Goal: Task Accomplishment & Management: Manage account settings

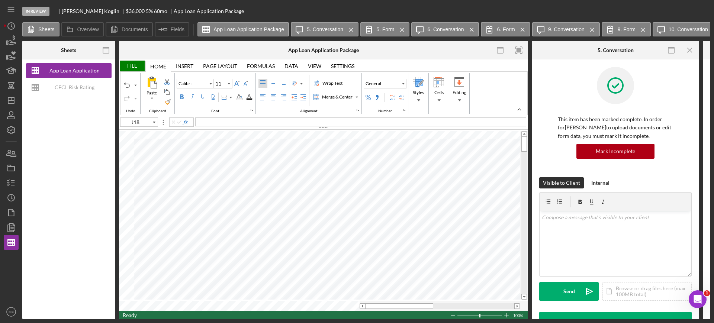
type input "B69"
type input "Arial"
type input "10"
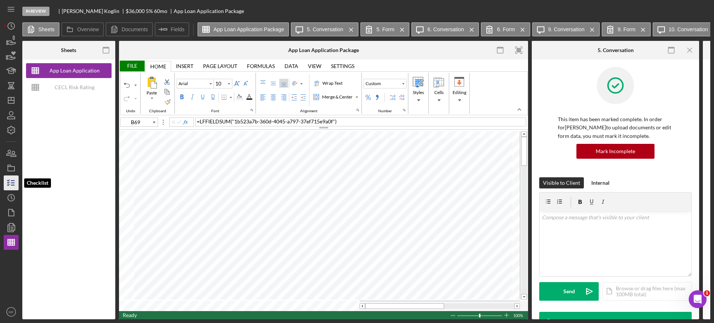
click at [8, 183] on polyline "button" at bounding box center [8, 182] width 2 height 1
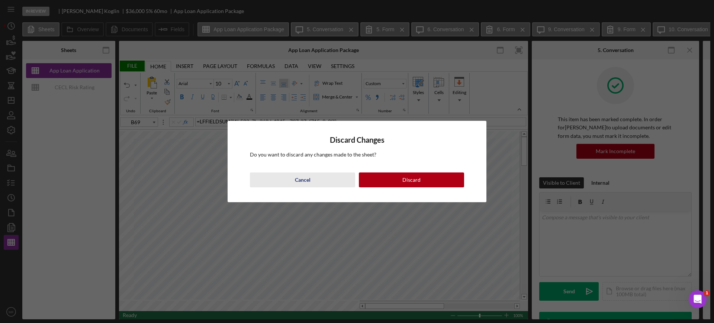
click at [306, 180] on div "Cancel" at bounding box center [303, 180] width 16 height 15
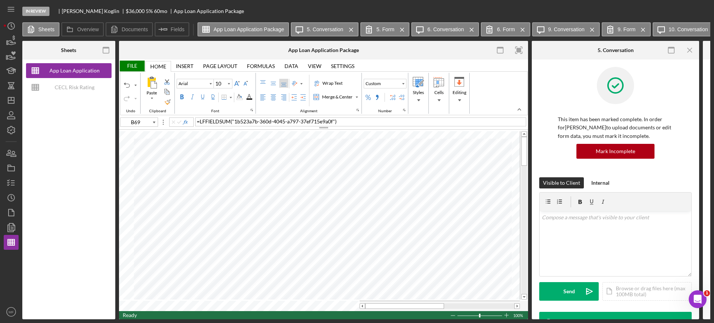
click at [132, 64] on div "File" at bounding box center [132, 66] width 26 height 11
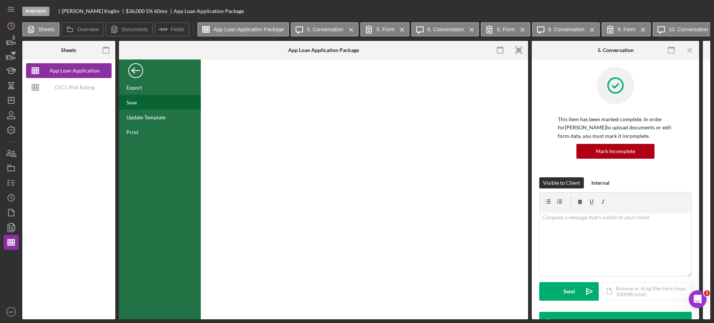
click at [135, 97] on div "Save" at bounding box center [160, 102] width 82 height 15
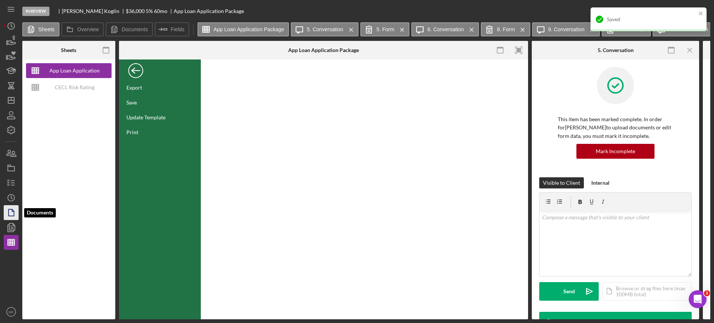
click at [10, 212] on icon "button" at bounding box center [11, 212] width 19 height 19
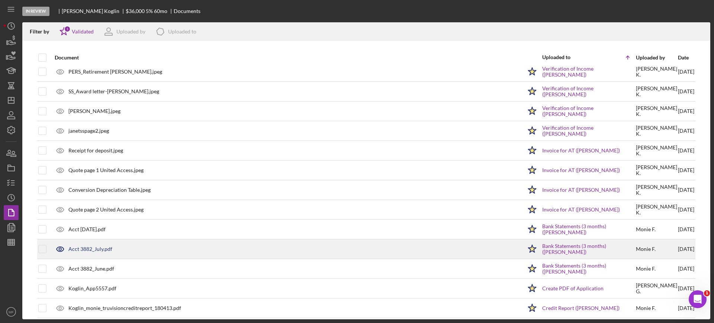
scroll to position [149, 0]
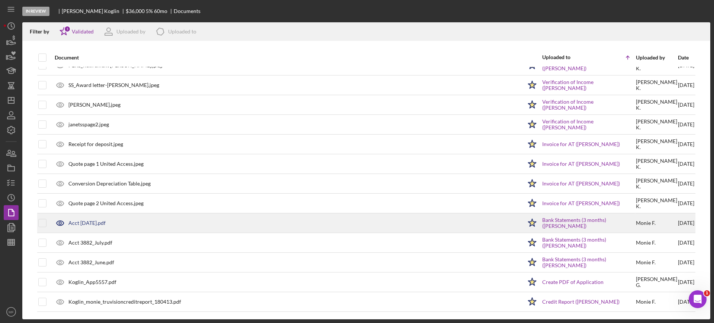
click at [90, 222] on div "Acct [DATE].pdf" at bounding box center [86, 223] width 37 height 6
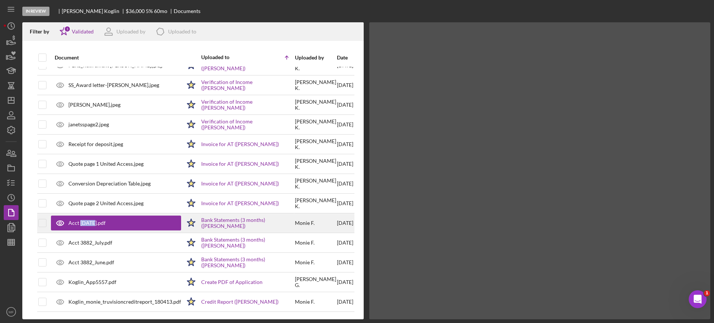
click at [90, 222] on div "Acct [DATE].pdf" at bounding box center [86, 223] width 37 height 6
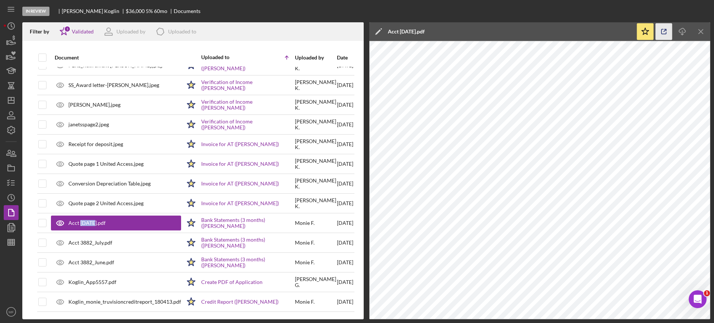
click at [662, 32] on icon "button" at bounding box center [663, 31] width 17 height 17
click at [14, 244] on line "button" at bounding box center [11, 244] width 7 height 0
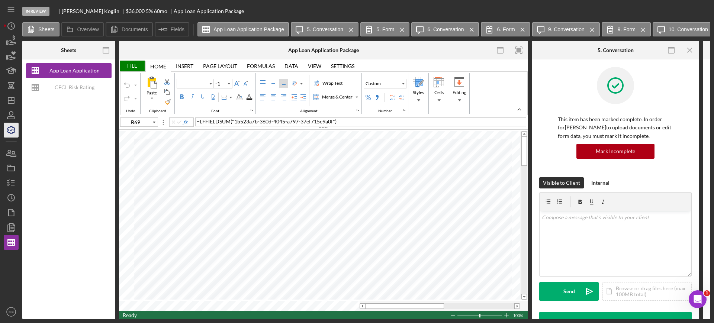
type input "Arial"
type input "10"
type input "B11"
click at [128, 64] on div "File" at bounding box center [132, 66] width 26 height 11
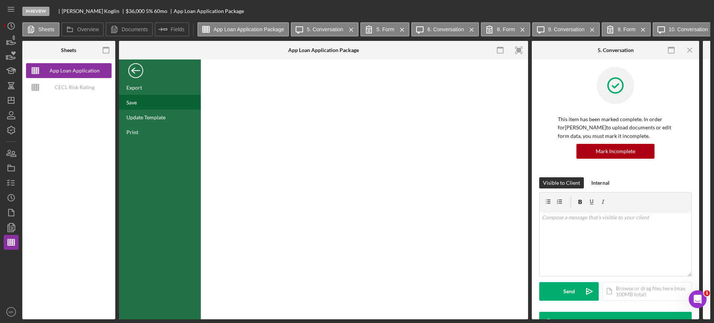
click at [132, 104] on div "Save" at bounding box center [131, 102] width 10 height 6
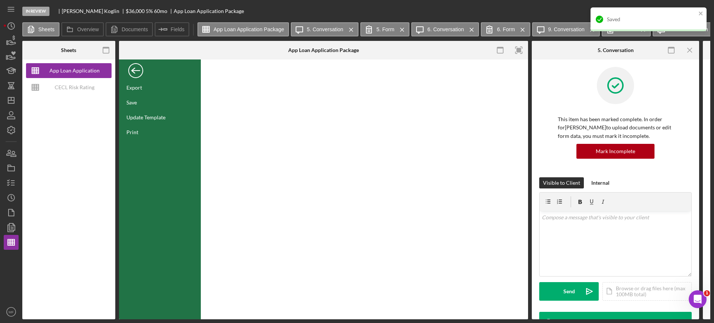
click at [133, 71] on div "Back" at bounding box center [135, 68] width 15 height 15
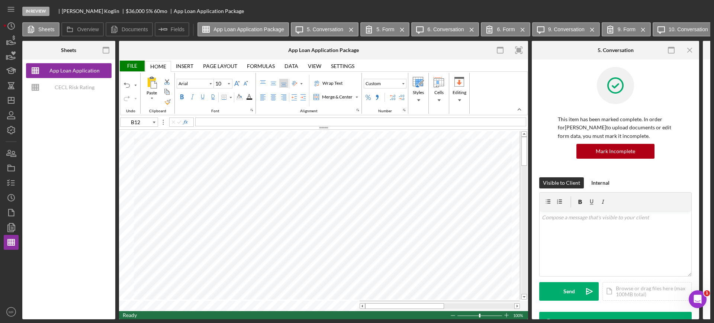
type input "J18"
type input "Calibri"
type input "11"
type input "M2"
type input "N2"
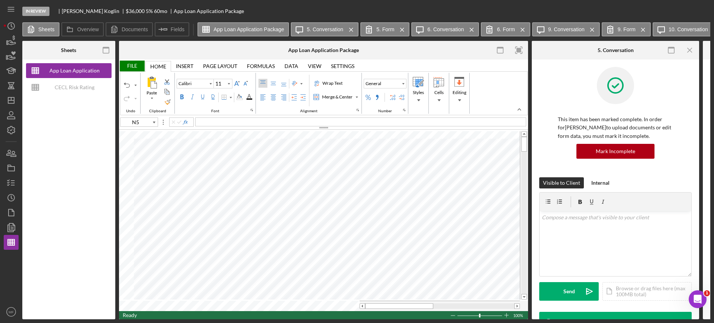
type input "M5"
click at [130, 65] on div "File" at bounding box center [132, 66] width 26 height 11
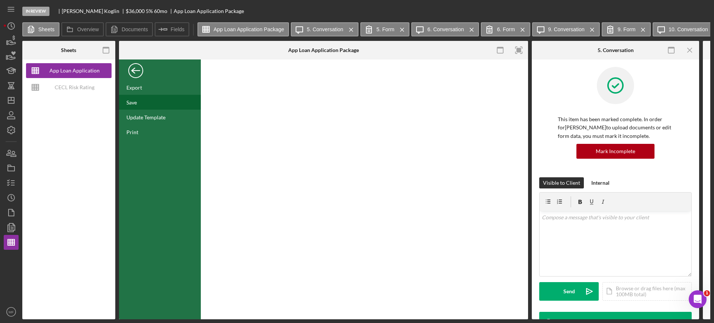
click at [135, 102] on div "Save" at bounding box center [131, 102] width 10 height 6
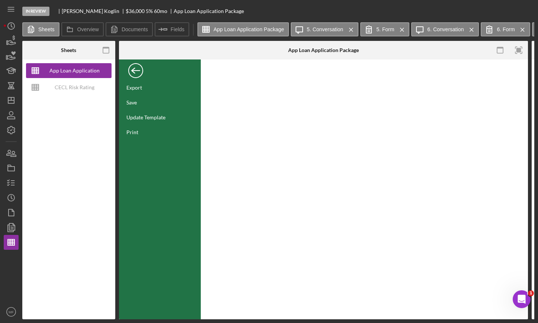
click at [135, 72] on div "Back" at bounding box center [135, 68] width 15 height 15
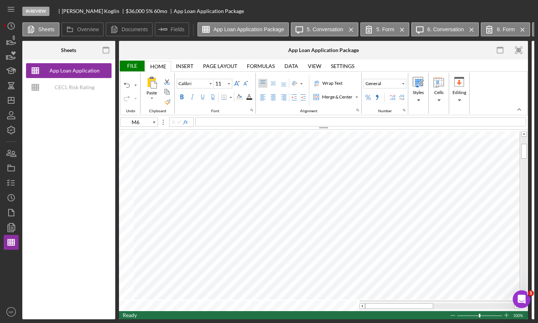
type input "A20"
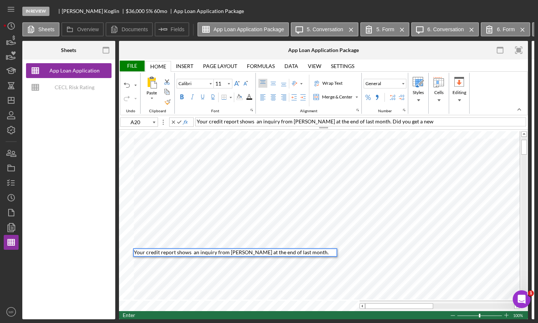
scroll to position [6, 0]
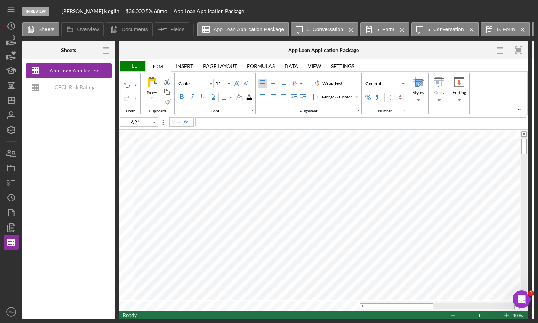
click at [127, 65] on div "File" at bounding box center [132, 66] width 26 height 11
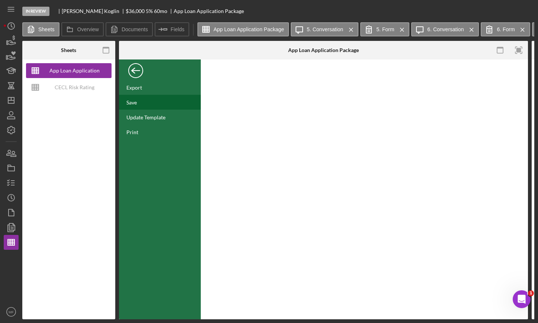
click at [131, 100] on div "Save" at bounding box center [131, 102] width 10 height 6
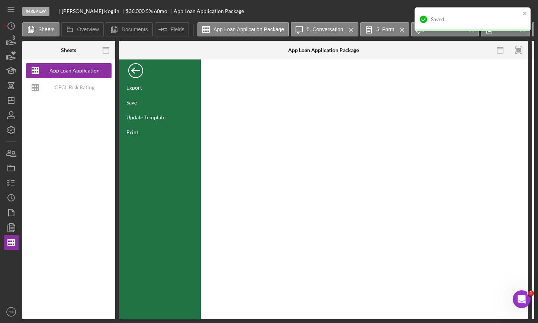
click at [133, 72] on div "Back" at bounding box center [135, 68] width 15 height 15
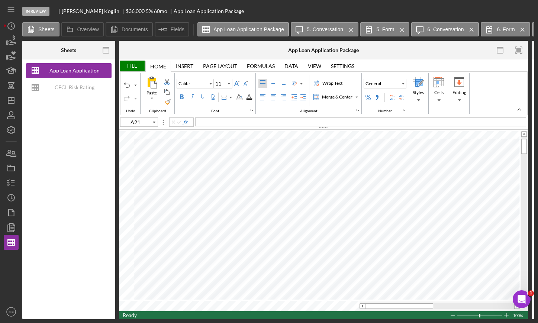
type input "B12"
type input "Arial"
type input "10"
click at [125, 84] on div "Undo" at bounding box center [127, 85] width 6 height 6
type input "A92"
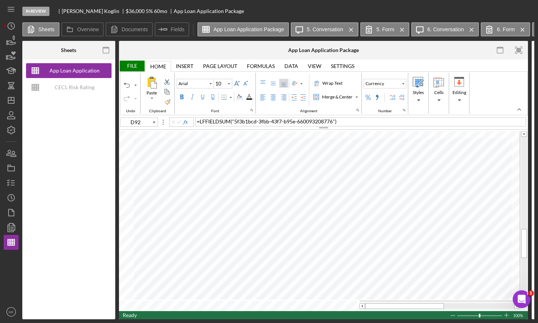
type input "E92"
type input "F92"
type input "D92"
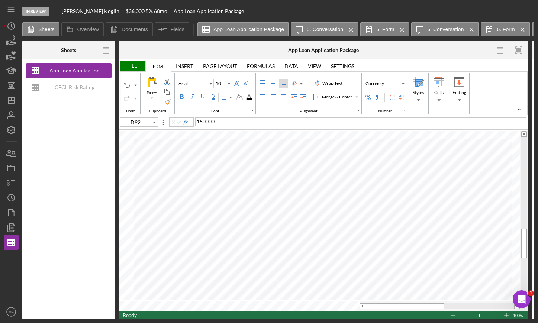
click at [133, 67] on div "File" at bounding box center [132, 66] width 26 height 11
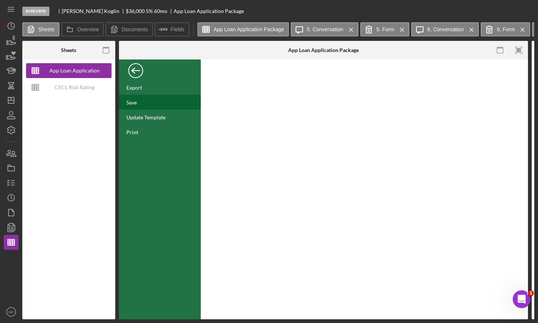
click at [138, 103] on div "Save" at bounding box center [160, 102] width 82 height 15
click at [13, 215] on icon "button" at bounding box center [11, 212] width 19 height 19
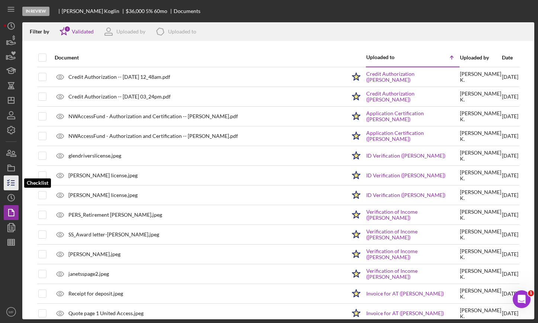
click at [4, 182] on icon "button" at bounding box center [11, 183] width 19 height 19
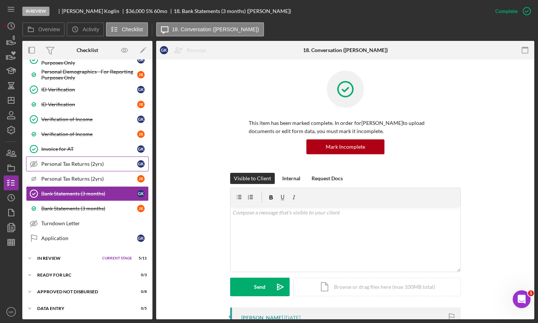
scroll to position [385, 0]
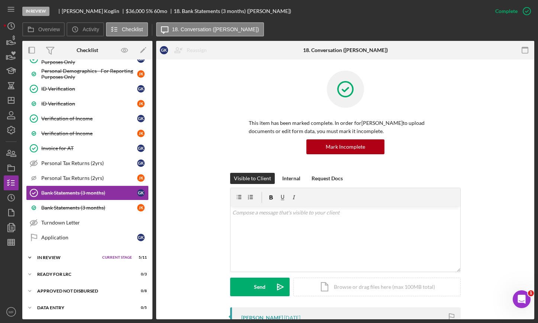
click at [52, 257] on div "In Review" at bounding box center [67, 257] width 61 height 4
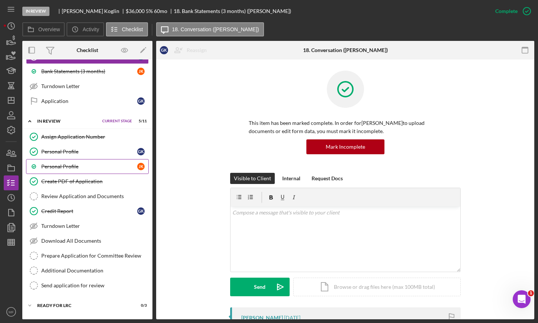
scroll to position [525, 0]
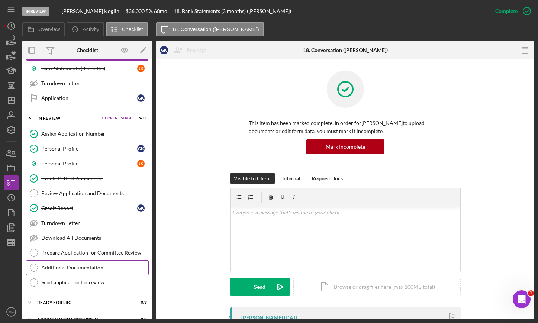
click at [87, 268] on div "Additional Documentation" at bounding box center [94, 268] width 107 height 6
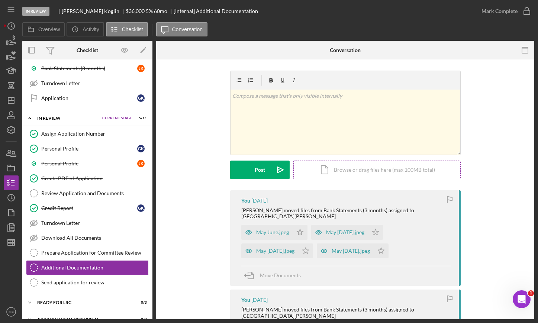
click at [377, 174] on div "Icon/Document Browse or drag files here (max 100MB total) Tap to choose files o…" at bounding box center [376, 170] width 167 height 19
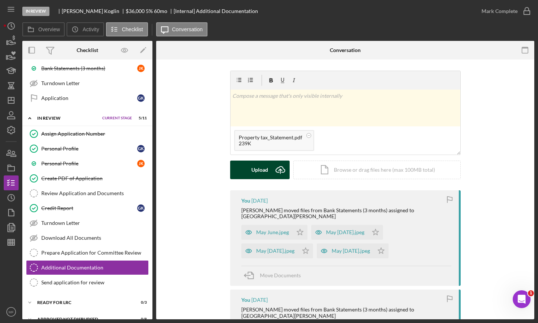
click at [257, 167] on div "Upload" at bounding box center [259, 170] width 17 height 19
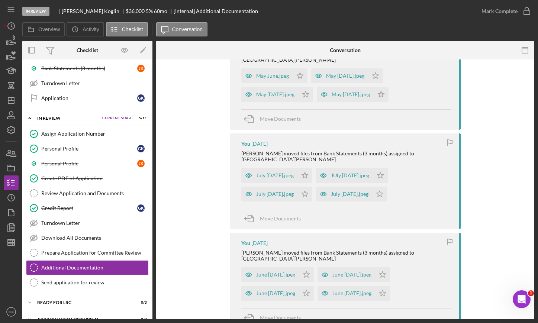
scroll to position [279, 0]
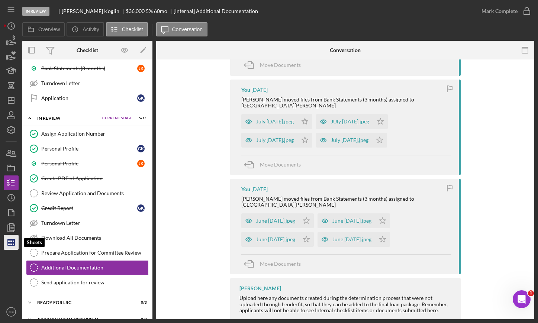
click at [10, 244] on line "button" at bounding box center [10, 242] width 0 height 6
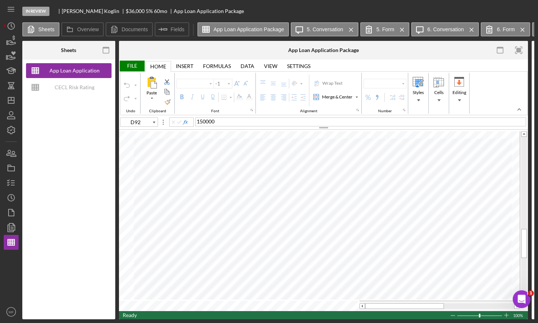
type input "Arial"
type input "10"
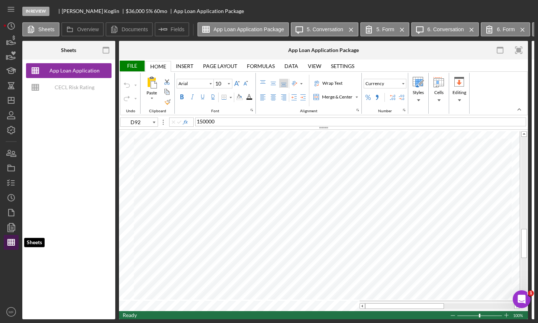
click at [12, 242] on line "button" at bounding box center [11, 242] width 7 height 0
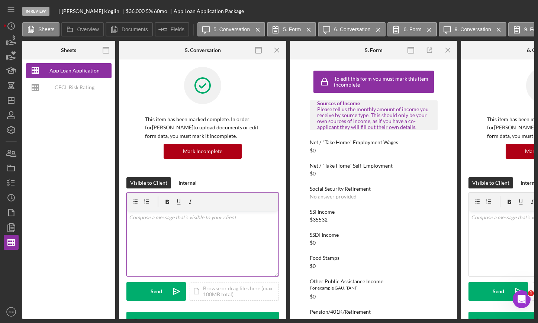
type input "Arial"
type input "10"
click at [12, 246] on icon "button" at bounding box center [11, 242] width 19 height 19
type input "Arial"
type input "10"
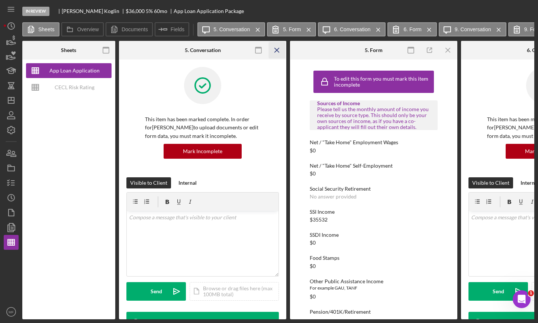
click at [274, 51] on icon "Icon/Menu Close" at bounding box center [277, 50] width 17 height 17
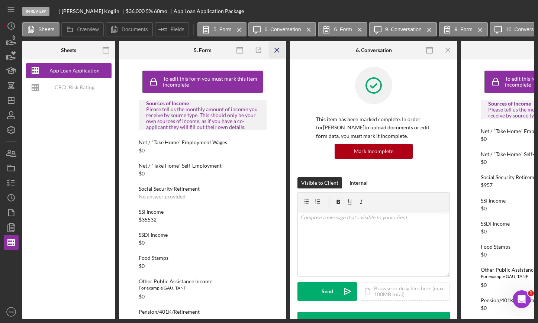
click at [274, 51] on icon "Icon/Menu Close" at bounding box center [277, 50] width 17 height 17
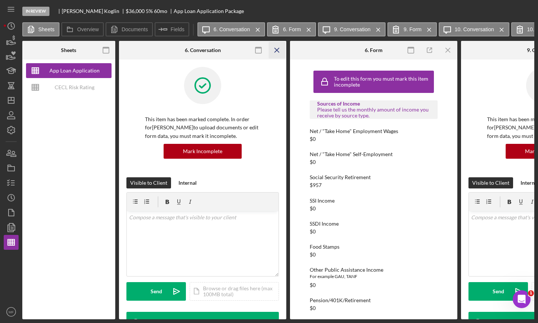
click at [274, 50] on icon "Icon/Menu Close" at bounding box center [277, 50] width 17 height 17
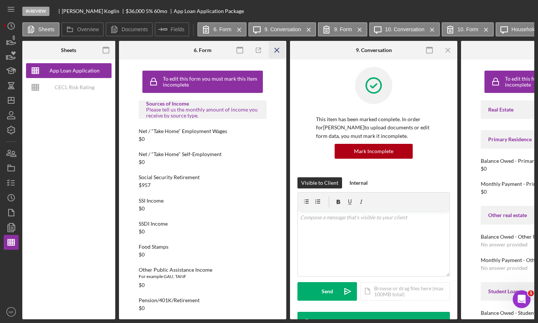
click at [273, 48] on icon "Icon/Menu Close" at bounding box center [277, 50] width 17 height 17
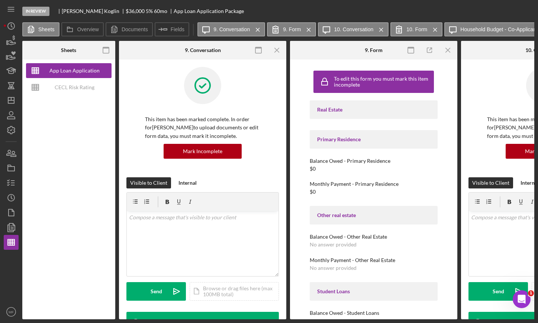
click at [273, 48] on icon "Icon/Menu Close" at bounding box center [277, 50] width 17 height 17
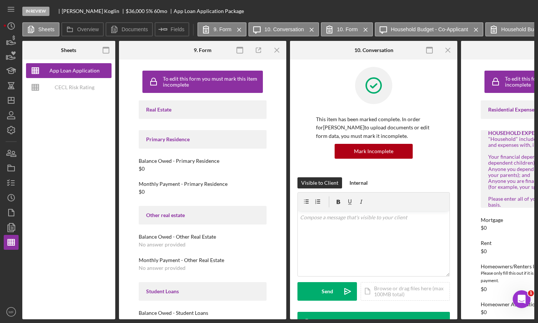
click at [273, 48] on icon "Icon/Menu Close" at bounding box center [277, 50] width 17 height 17
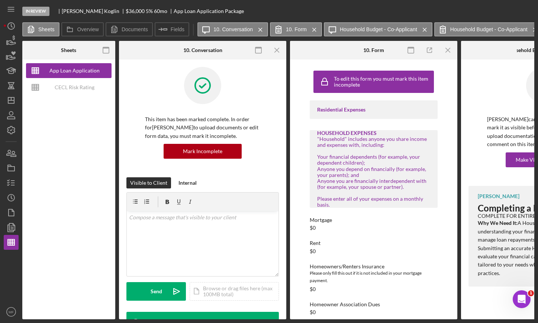
click at [273, 48] on icon "Icon/Menu Close" at bounding box center [277, 50] width 17 height 17
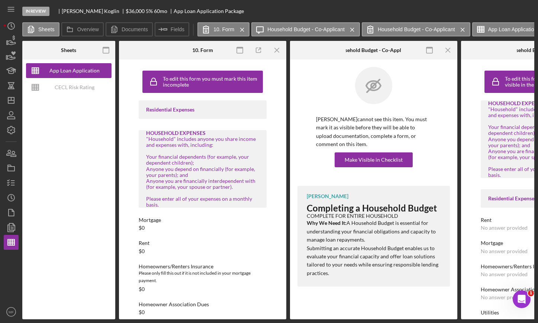
click at [273, 48] on icon "Icon/Menu Close" at bounding box center [277, 50] width 17 height 17
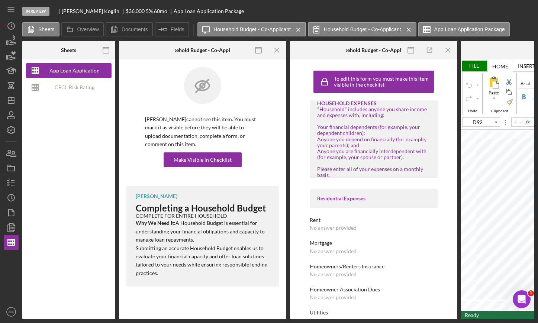
click at [273, 48] on icon "Icon/Menu Close" at bounding box center [277, 50] width 17 height 17
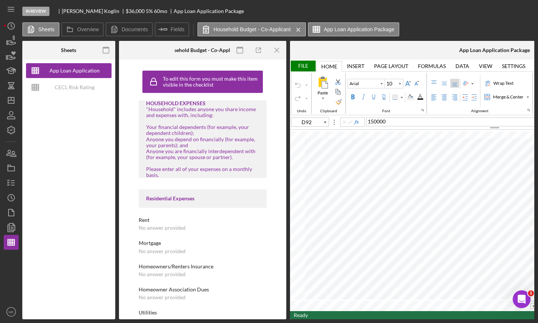
click at [273, 48] on icon "Icon/Menu Close" at bounding box center [277, 50] width 17 height 17
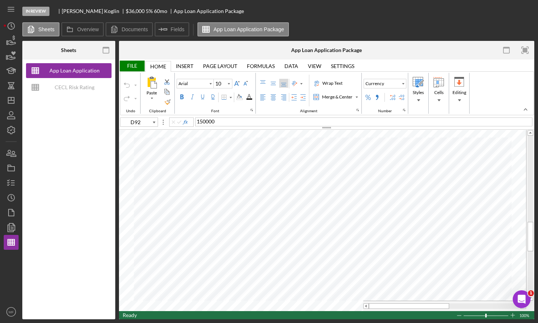
type input "E81"
click at [272, 121] on div "Real Market Value #396.300" at bounding box center [363, 121] width 337 height 9
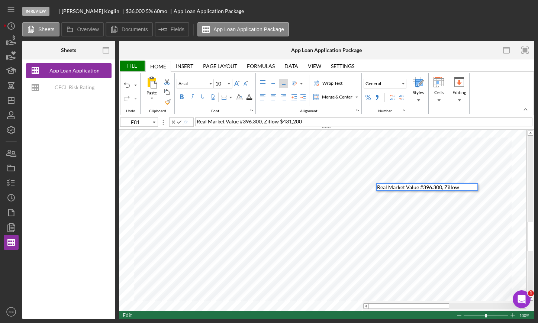
click at [243, 119] on span "Real Market Value #396.300, Zillow $431,200" at bounding box center [249, 121] width 105 height 6
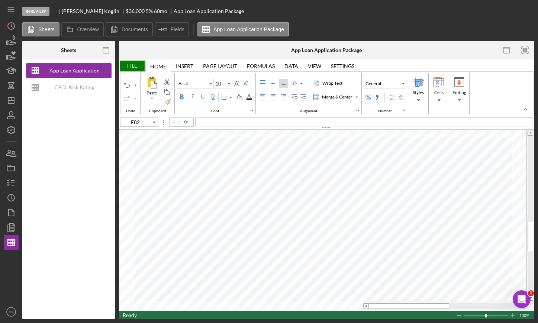
type input "B81"
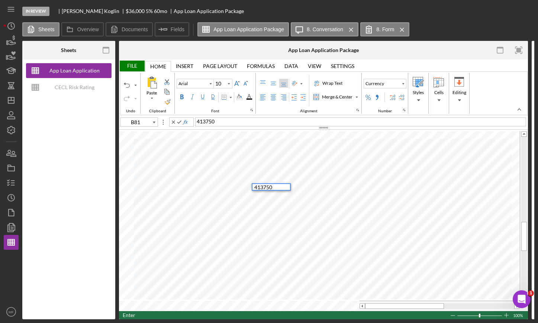
type input "B82"
click at [132, 65] on div "File" at bounding box center [132, 66] width 26 height 11
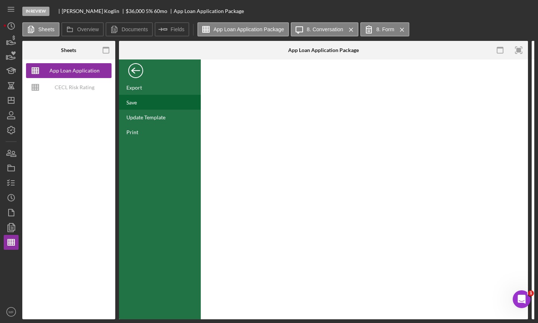
click at [135, 107] on div "Save" at bounding box center [160, 102] width 82 height 15
click at [132, 67] on div "Back" at bounding box center [135, 68] width 15 height 15
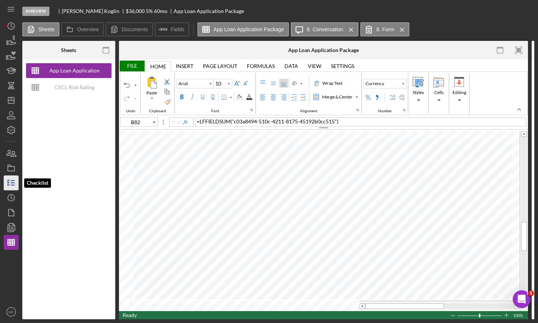
click at [13, 183] on icon "button" at bounding box center [11, 183] width 19 height 19
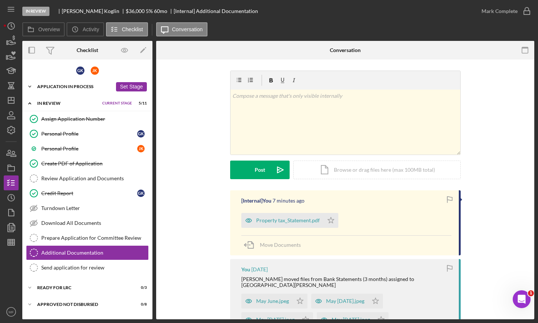
click at [75, 83] on div "Icon/Expander Application In Process 29 / 36 Set Stage" at bounding box center [87, 86] width 130 height 15
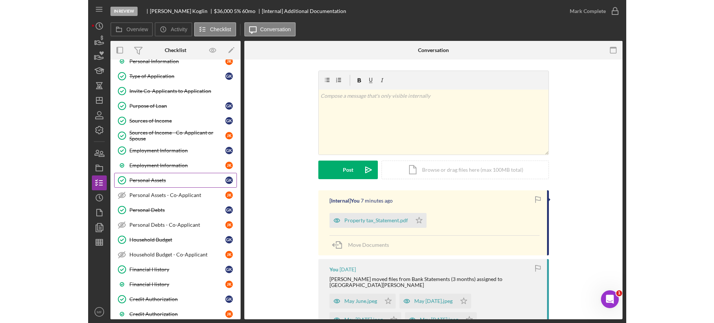
scroll to position [93, 0]
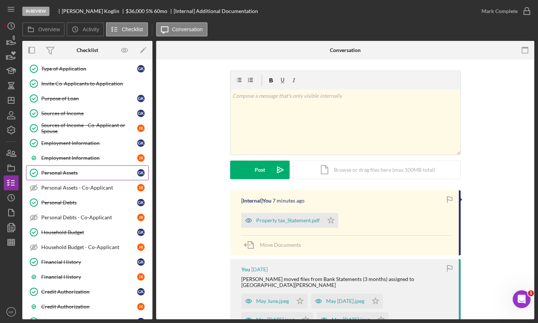
click at [76, 173] on div "Personal Assets" at bounding box center [89, 173] width 96 height 6
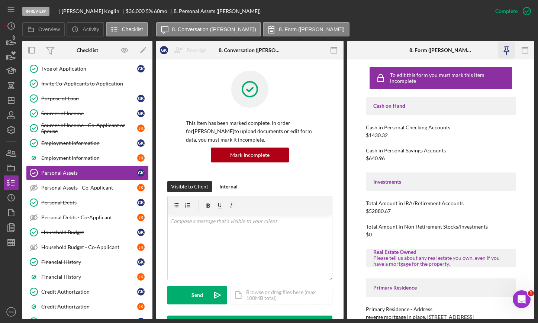
click at [506, 52] on icon "button" at bounding box center [506, 53] width 1 height 3
click at [335, 50] on icon "button" at bounding box center [334, 50] width 17 height 17
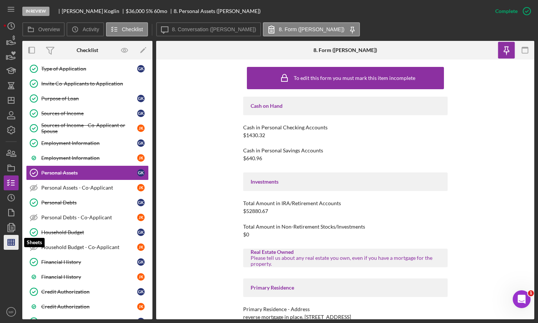
click at [12, 239] on line "button" at bounding box center [12, 242] width 0 height 6
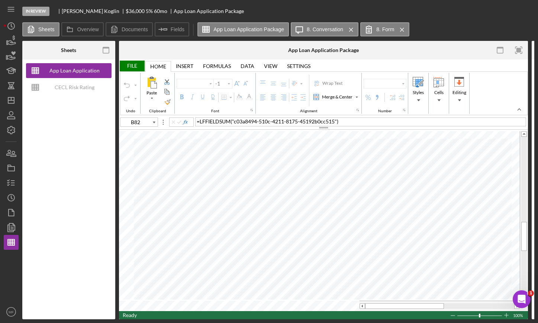
type input "Arial"
type input "10"
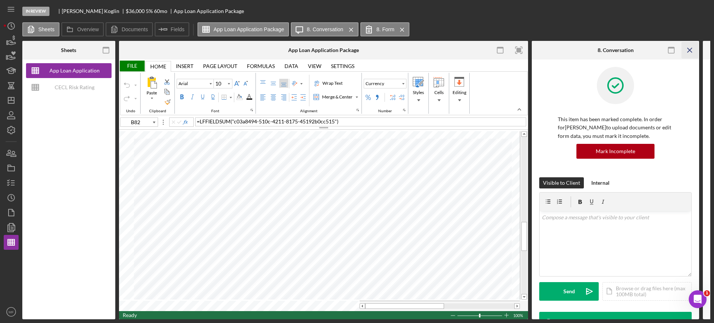
click at [688, 50] on icon "Icon/Menu Close" at bounding box center [689, 50] width 17 height 17
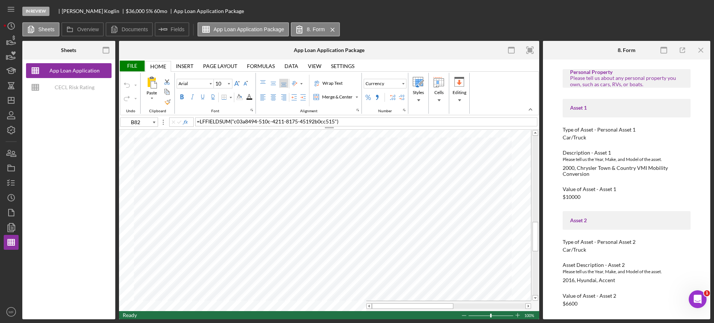
scroll to position [372, 0]
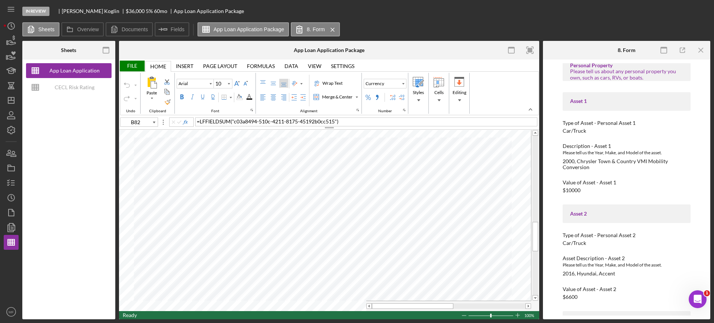
type input "E83"
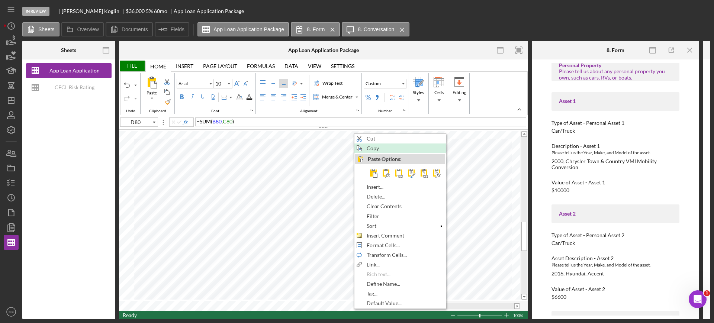
click at [378, 146] on span "Copy" at bounding box center [377, 148] width 21 height 6
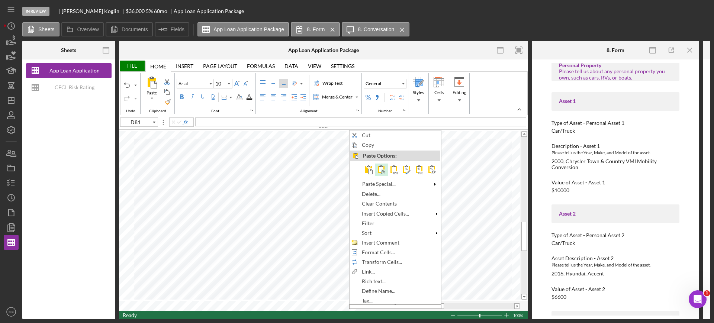
click at [383, 171] on span at bounding box center [381, 169] width 9 height 9
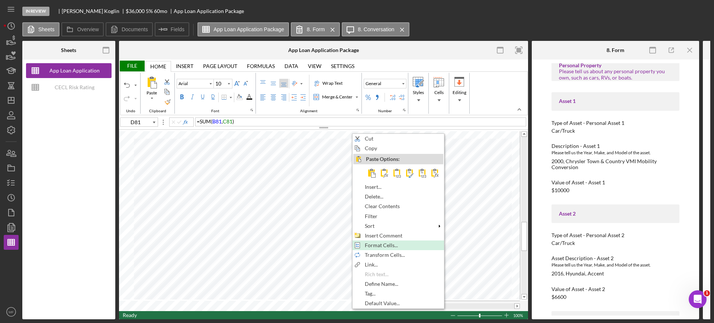
click at [388, 244] on span "Format Cells..." at bounding box center [386, 245] width 42 height 6
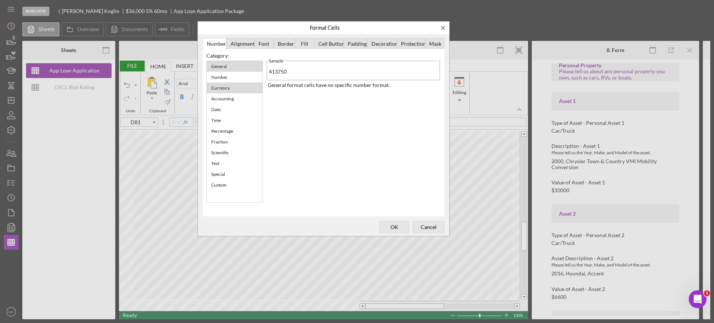
click at [226, 88] on div "Currency" at bounding box center [220, 87] width 26 height 9
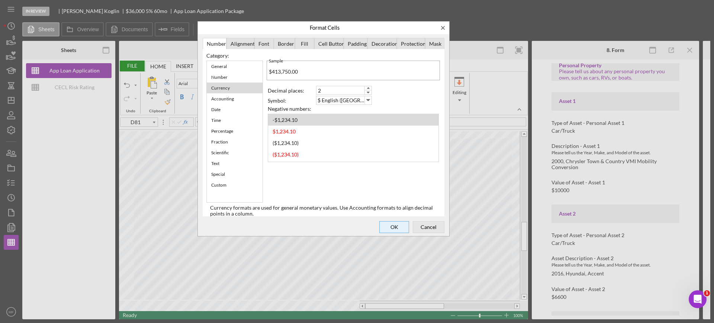
click at [395, 226] on span "OK" at bounding box center [394, 227] width 25 height 10
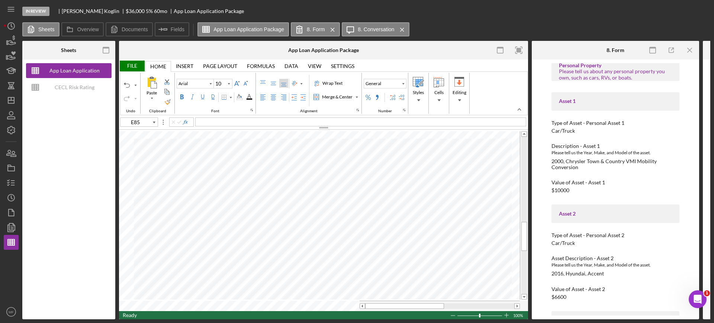
type input "A83"
type input "B83"
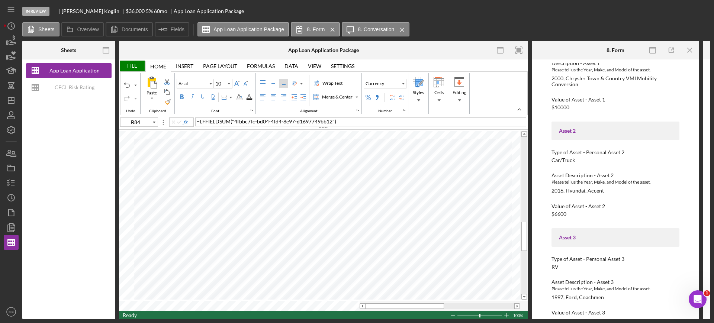
scroll to position [465, 0]
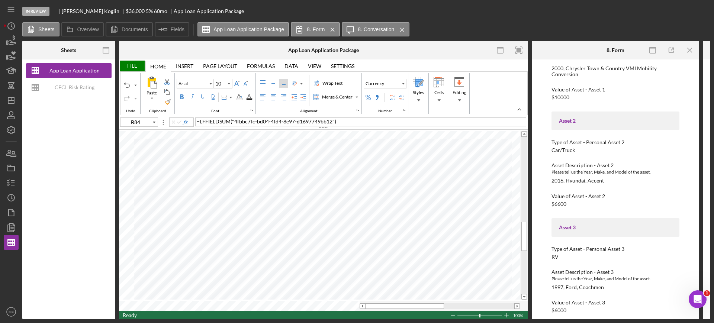
type input "A84"
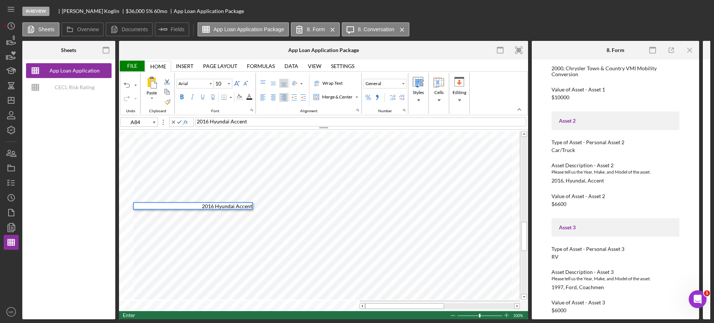
type input "A85"
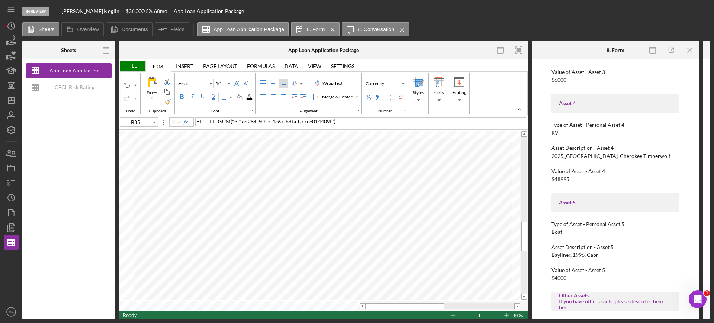
scroll to position [697, 0]
type input "A86"
type input "E86"
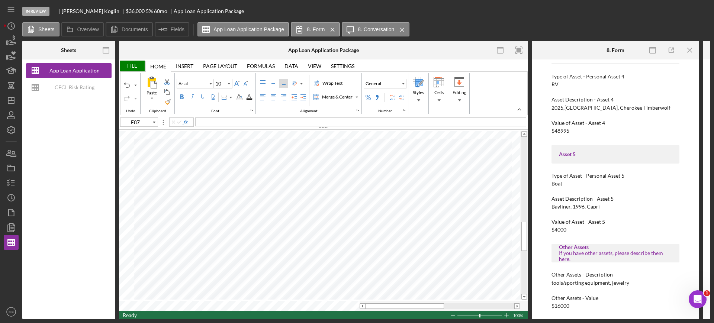
type input "A87"
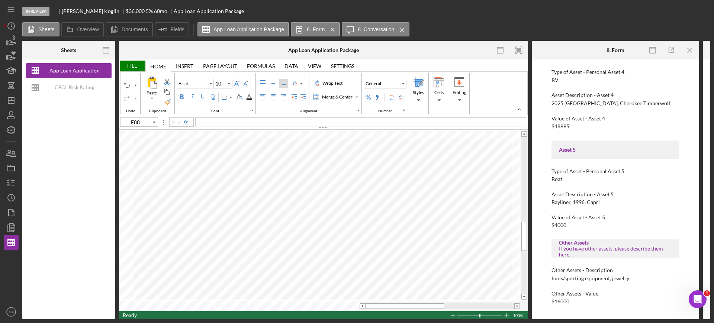
click at [135, 61] on div "File" at bounding box center [132, 66] width 26 height 11
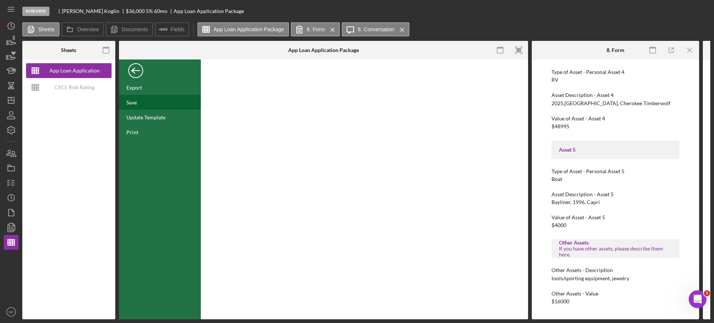
click at [136, 100] on div "Save" at bounding box center [131, 102] width 10 height 6
click at [133, 69] on div "Back" at bounding box center [135, 68] width 15 height 15
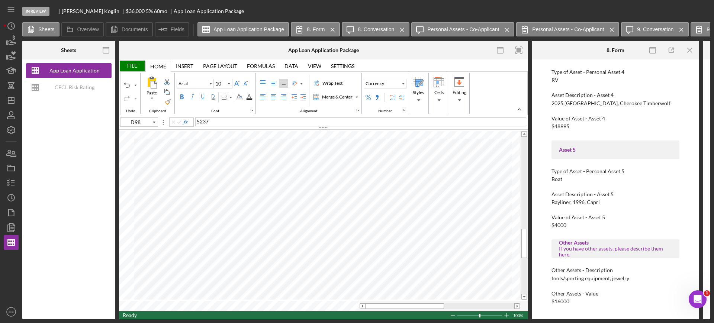
type input "B103"
type input "C103"
type input "D103"
type input "E103"
type input "B68"
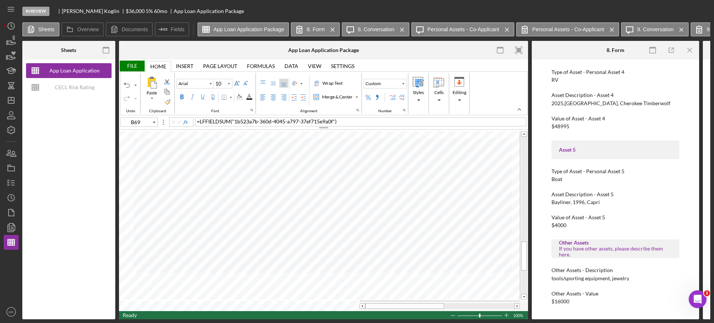
type input "B104"
type input "C104"
type input "D104"
type input "E104"
type input "B105"
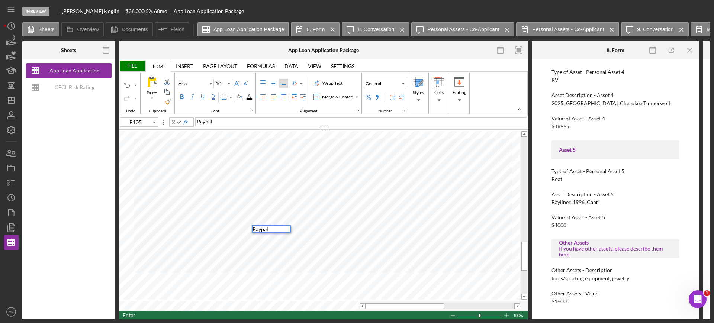
type input "C105"
type input "D105"
type input "E105"
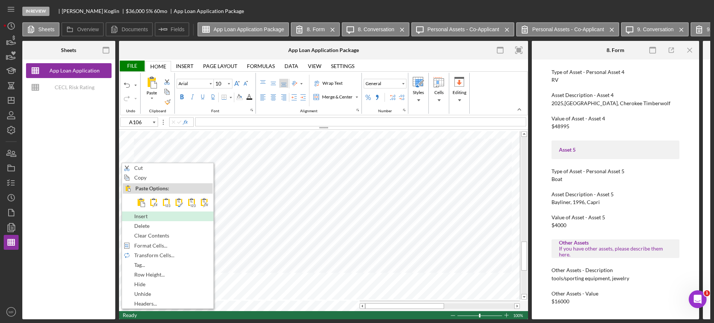
click at [146, 212] on div "Insert" at bounding box center [168, 216] width 90 height 8
click at [141, 217] on span "Insert" at bounding box center [149, 216] width 22 height 6
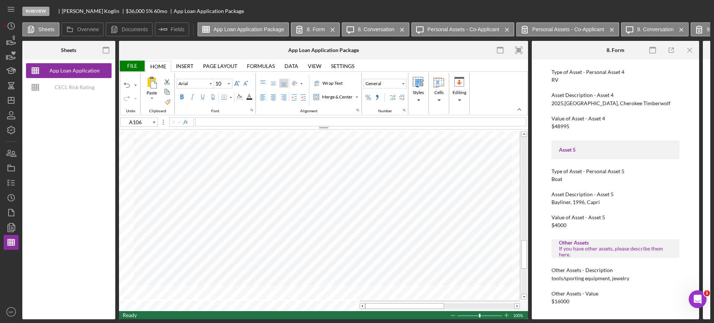
type input "B106"
type input "C106"
type input "D106"
type input "E106"
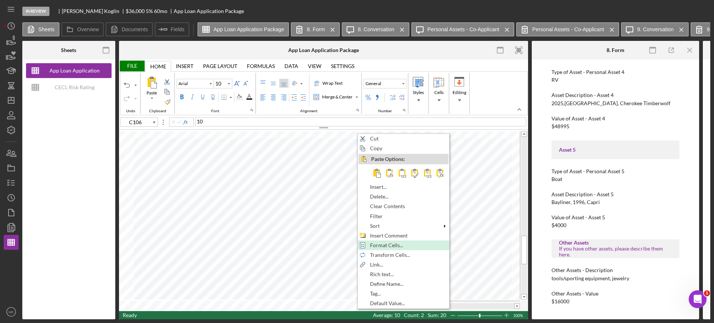
click at [386, 243] on span "Format Cells..." at bounding box center [391, 245] width 42 height 6
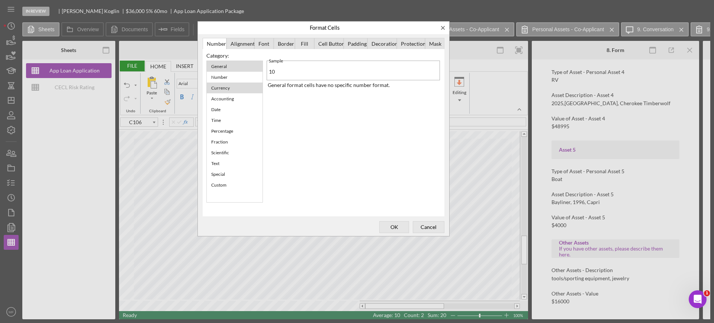
click at [230, 87] on div "Currency" at bounding box center [220, 87] width 26 height 9
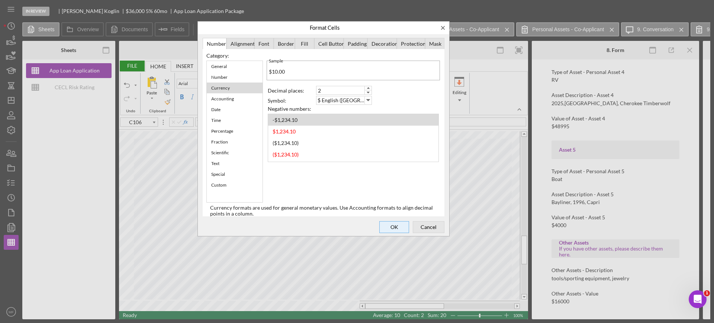
click at [396, 225] on span "OK" at bounding box center [394, 227] width 25 height 10
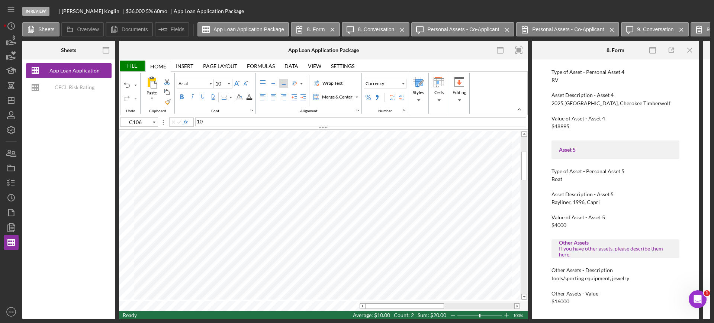
click at [130, 65] on div "File" at bounding box center [132, 66] width 26 height 11
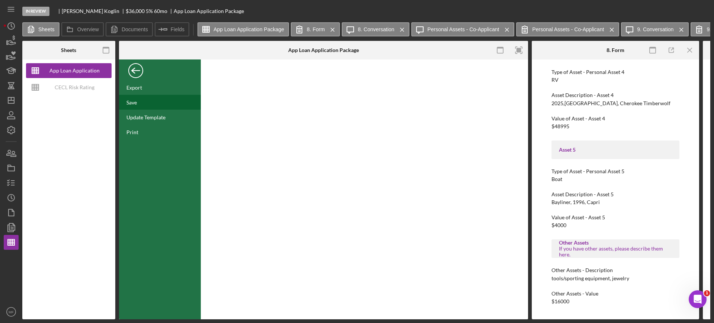
click at [132, 101] on div "Save" at bounding box center [131, 102] width 10 height 6
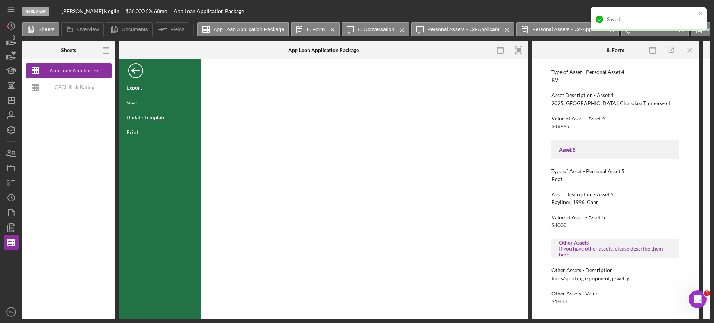
click at [136, 68] on div "Back" at bounding box center [135, 68] width 15 height 15
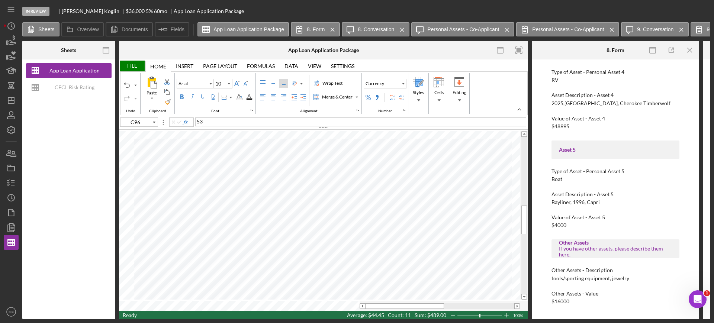
type input "B68"
click at [129, 68] on div "File" at bounding box center [132, 66] width 26 height 11
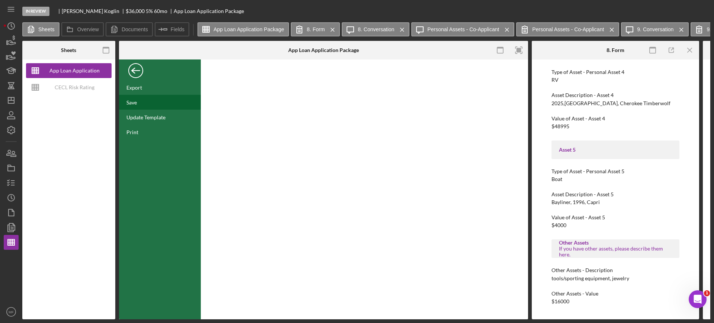
click at [129, 104] on div "Save" at bounding box center [131, 102] width 10 height 6
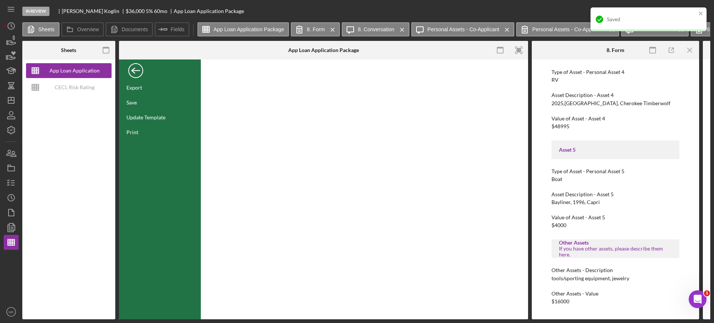
click at [138, 67] on div "Back" at bounding box center [135, 68] width 15 height 15
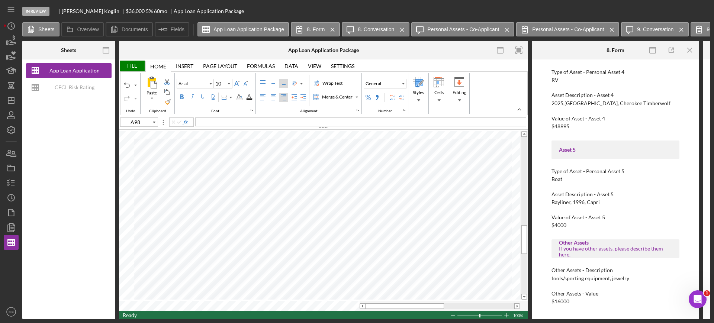
type input "B84"
type input "E84"
type input "B85"
type input "E85"
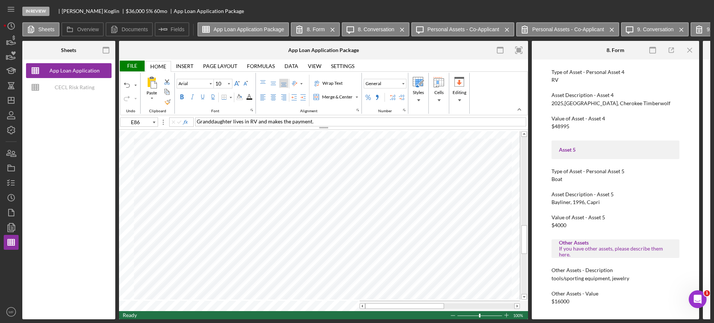
type input "B86"
type input "E86"
type input "G86"
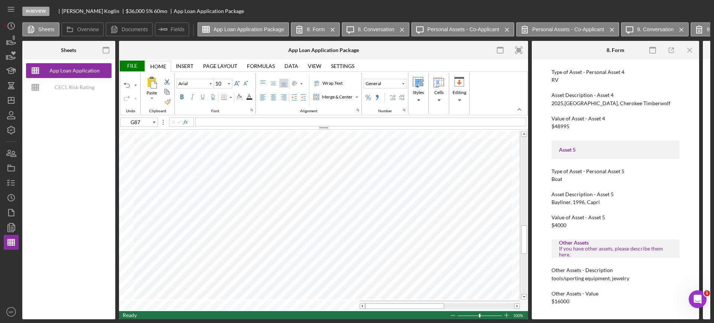
type input "B87"
type input "E87"
type input "D109"
click at [126, 67] on div "File" at bounding box center [132, 66] width 26 height 11
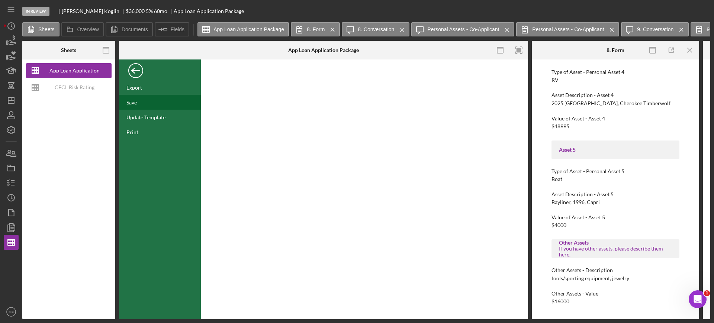
click at [133, 98] on div "Save" at bounding box center [160, 102] width 82 height 15
click at [132, 71] on div "Back" at bounding box center [135, 68] width 15 height 15
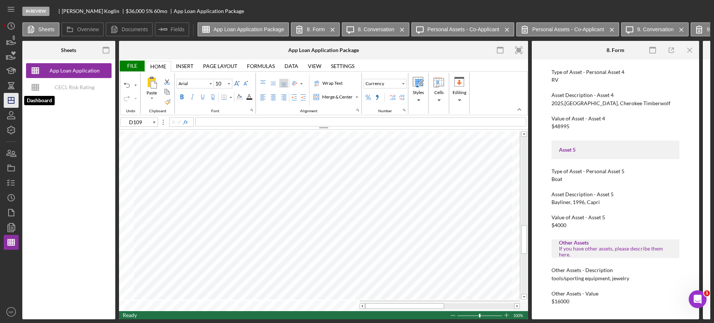
click at [10, 100] on icon "Icon/Dashboard" at bounding box center [11, 100] width 19 height 19
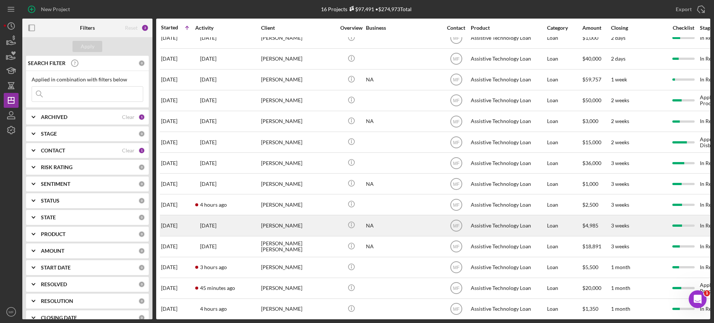
scroll to position [46, 0]
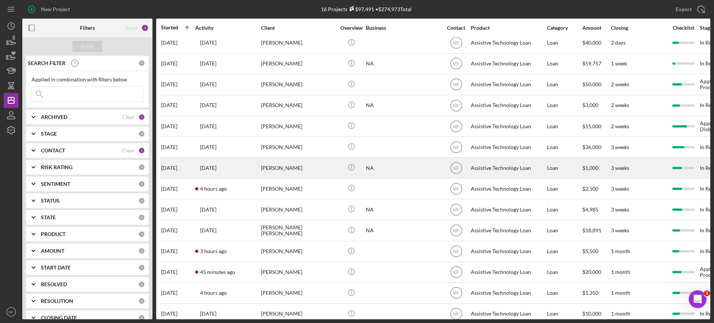
click at [280, 167] on div "[PERSON_NAME]" at bounding box center [298, 168] width 74 height 20
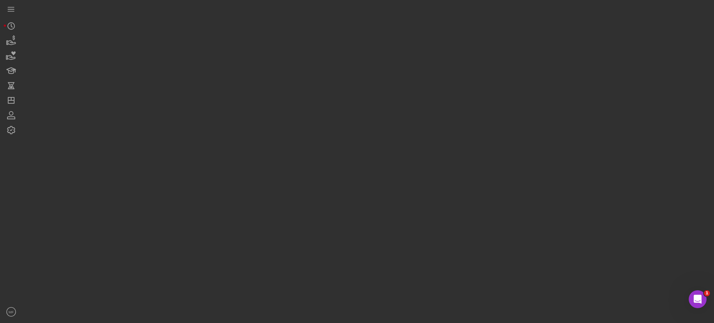
click at [280, 167] on div at bounding box center [366, 159] width 688 height 319
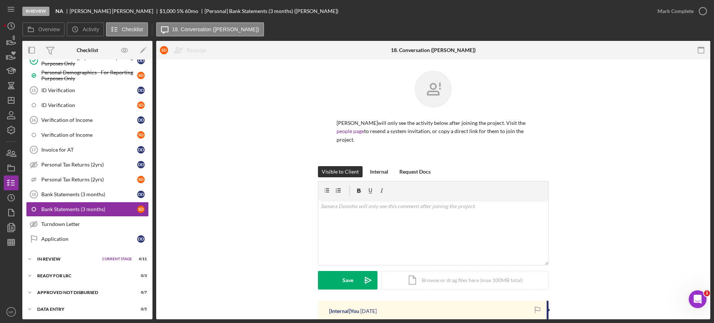
scroll to position [384, 0]
click at [201, 251] on div "Visible to Client Internal Request Docs v Color teal Color pink Remove color Ad…" at bounding box center [433, 233] width 532 height 135
click at [72, 148] on div "Invoice for AT" at bounding box center [89, 149] width 96 height 6
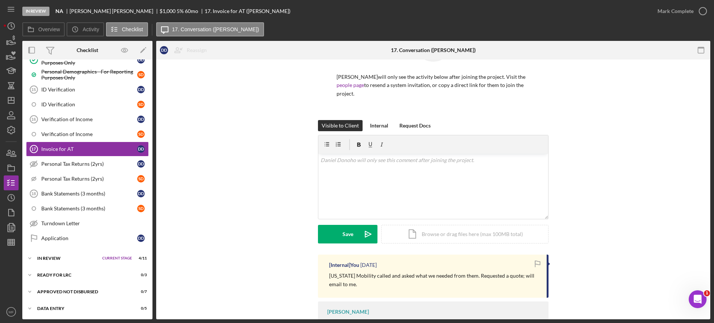
scroll to position [46, 0]
click at [468, 231] on div "Icon/Document Browse or drag files here (max 100MB total) Tap to choose files o…" at bounding box center [464, 234] width 167 height 19
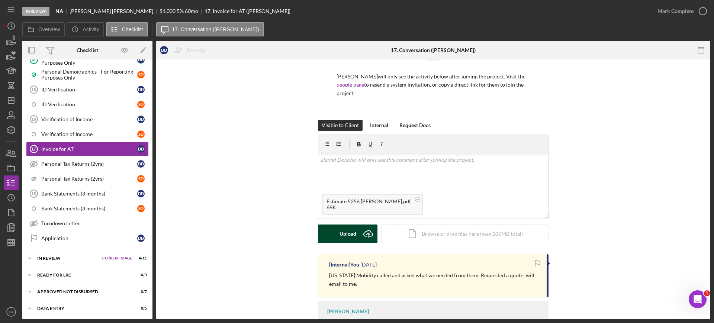
click at [338, 231] on button "Upload Icon/Upload" at bounding box center [347, 234] width 59 height 19
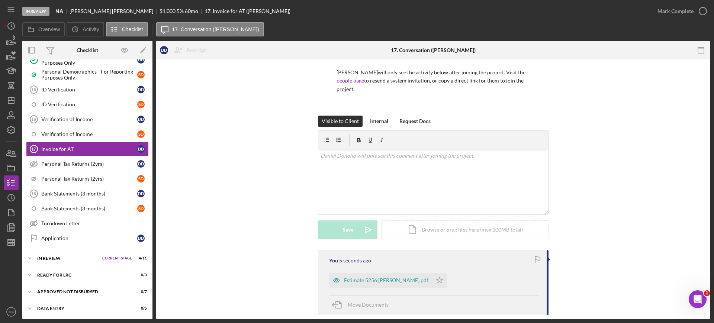
scroll to position [0, 0]
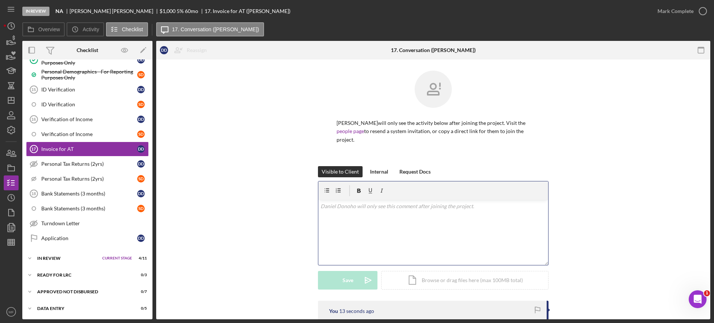
click at [358, 206] on p at bounding box center [433, 206] width 226 height 8
click at [672, 12] on div "Mark Complete" at bounding box center [675, 11] width 36 height 15
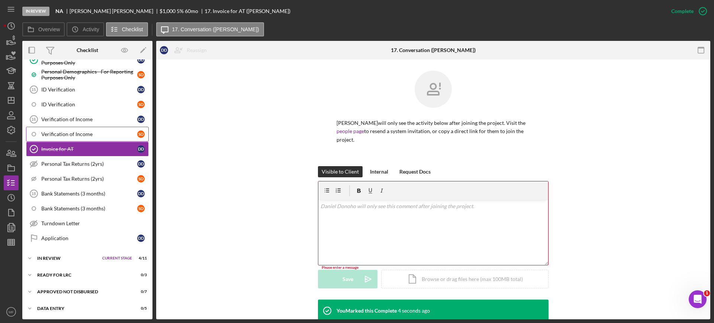
click at [69, 136] on div "Verification of Income" at bounding box center [89, 134] width 96 height 6
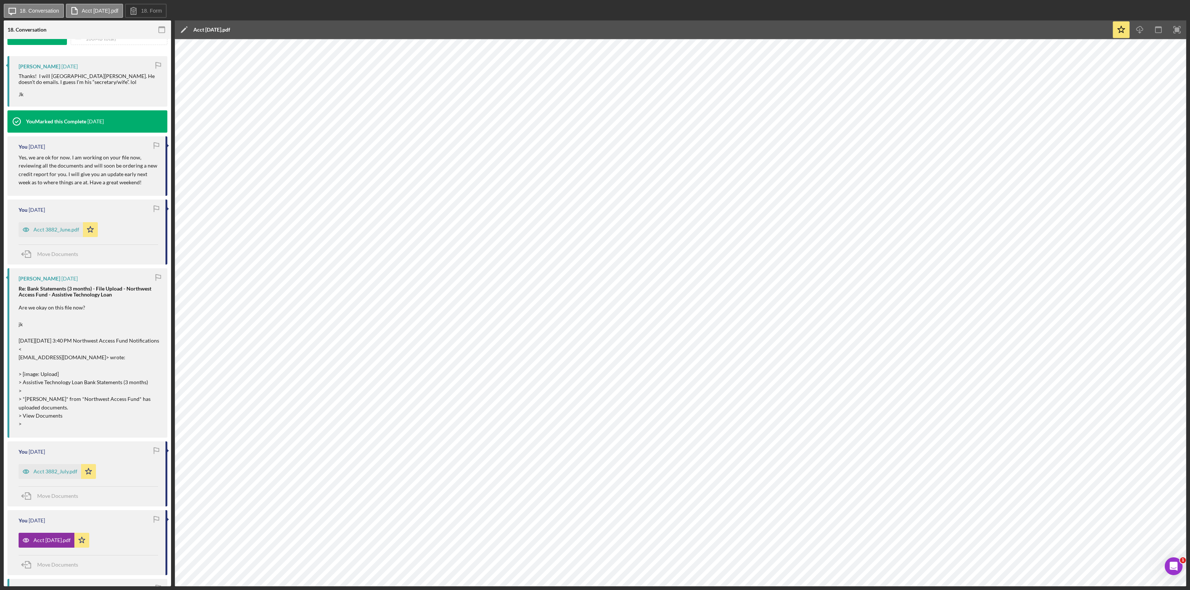
scroll to position [279, 0]
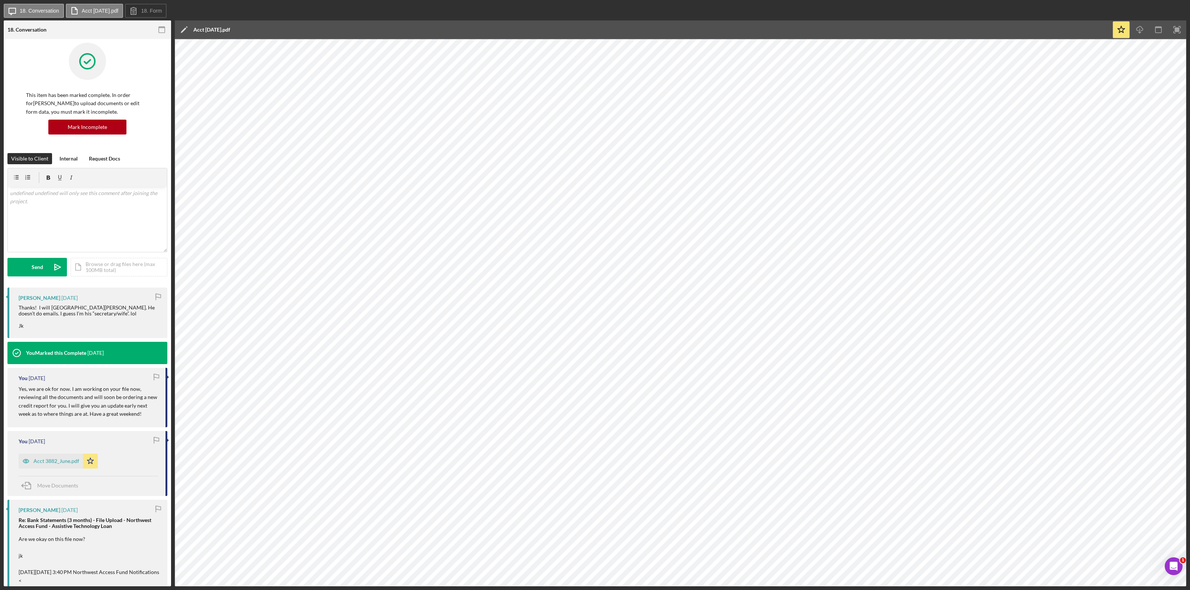
scroll to position [279, 0]
